Goal: Information Seeking & Learning: Learn about a topic

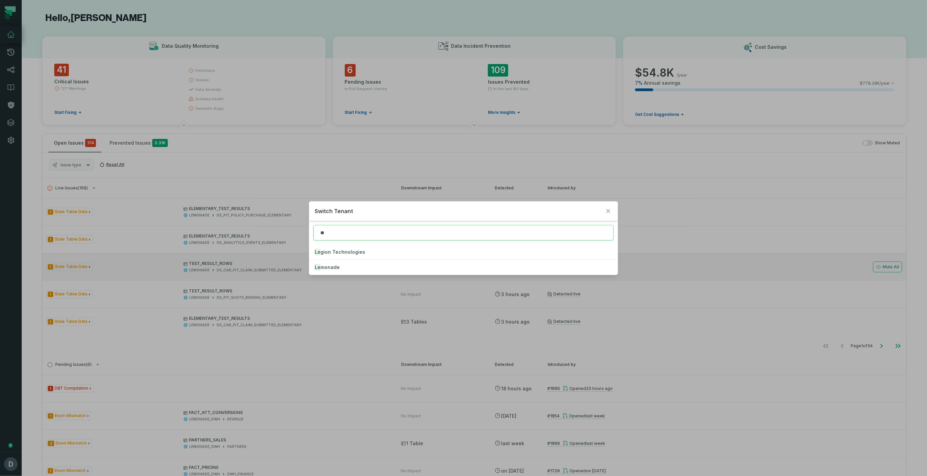
type input "**"
click button "Le monade" at bounding box center [463, 267] width 308 height 15
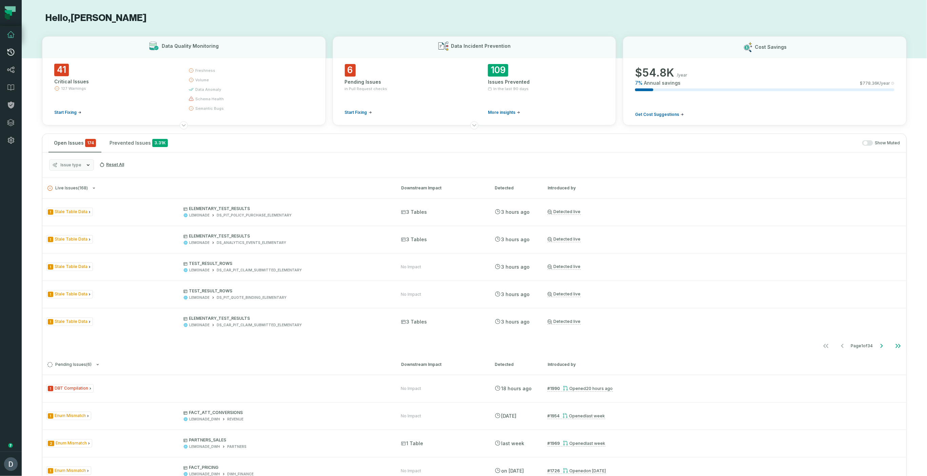
click at [5, 51] on link "Pull Requests" at bounding box center [11, 52] width 22 height 18
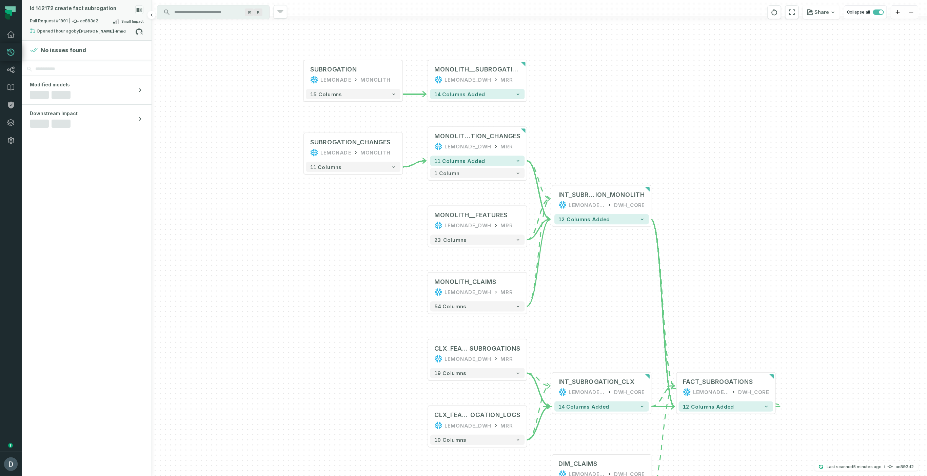
click at [88, 8] on div "Id 142172 create fact subrogation" at bounding box center [73, 8] width 86 height 6
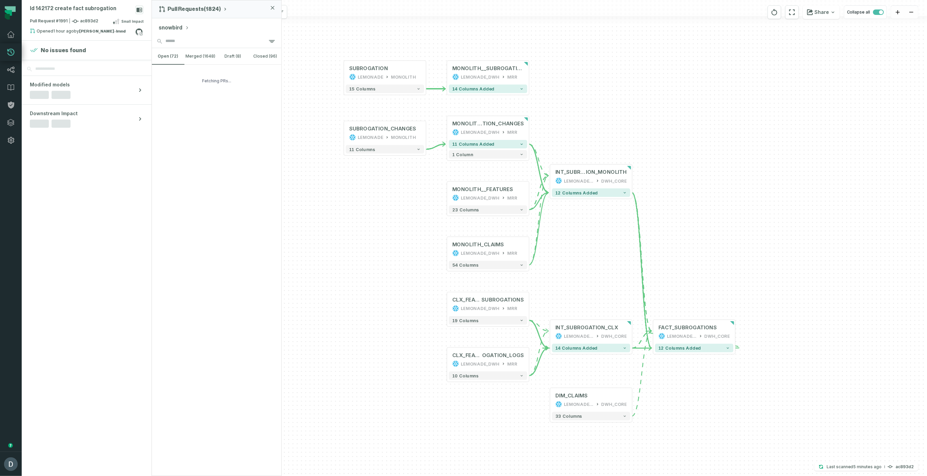
click at [181, 24] on button "snowbird" at bounding box center [174, 28] width 31 height 8
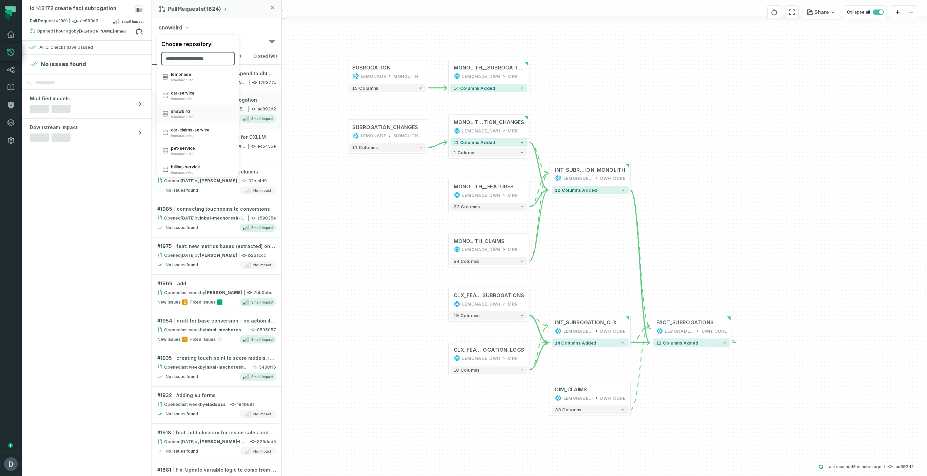
click at [198, 56] on input "search" at bounding box center [197, 58] width 73 height 13
type input "***"
click at [182, 161] on div "car- xp lemonade-hq" at bounding box center [197, 168] width 81 height 19
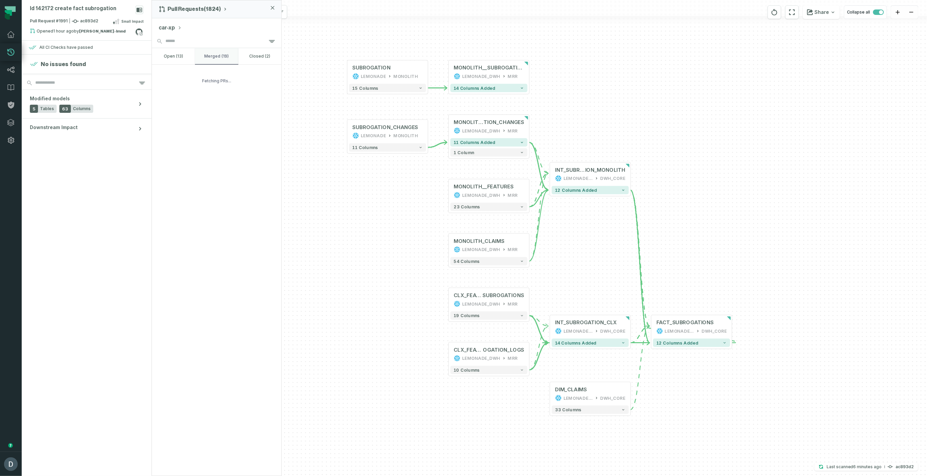
click at [213, 56] on button "merged (19)" at bounding box center [216, 56] width 43 height 16
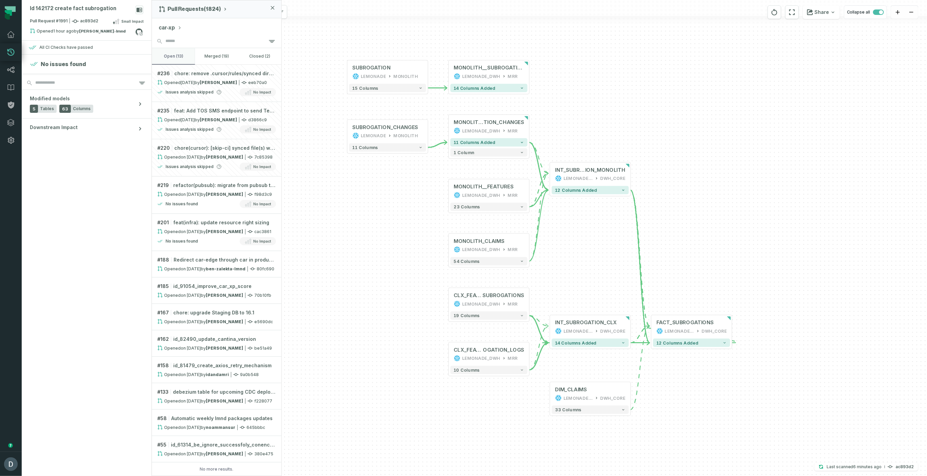
click at [172, 50] on button "open (13)" at bounding box center [173, 56] width 43 height 16
click at [213, 55] on button "merged (19)" at bounding box center [216, 56] width 43 height 16
